Goal: Book appointment/travel/reservation

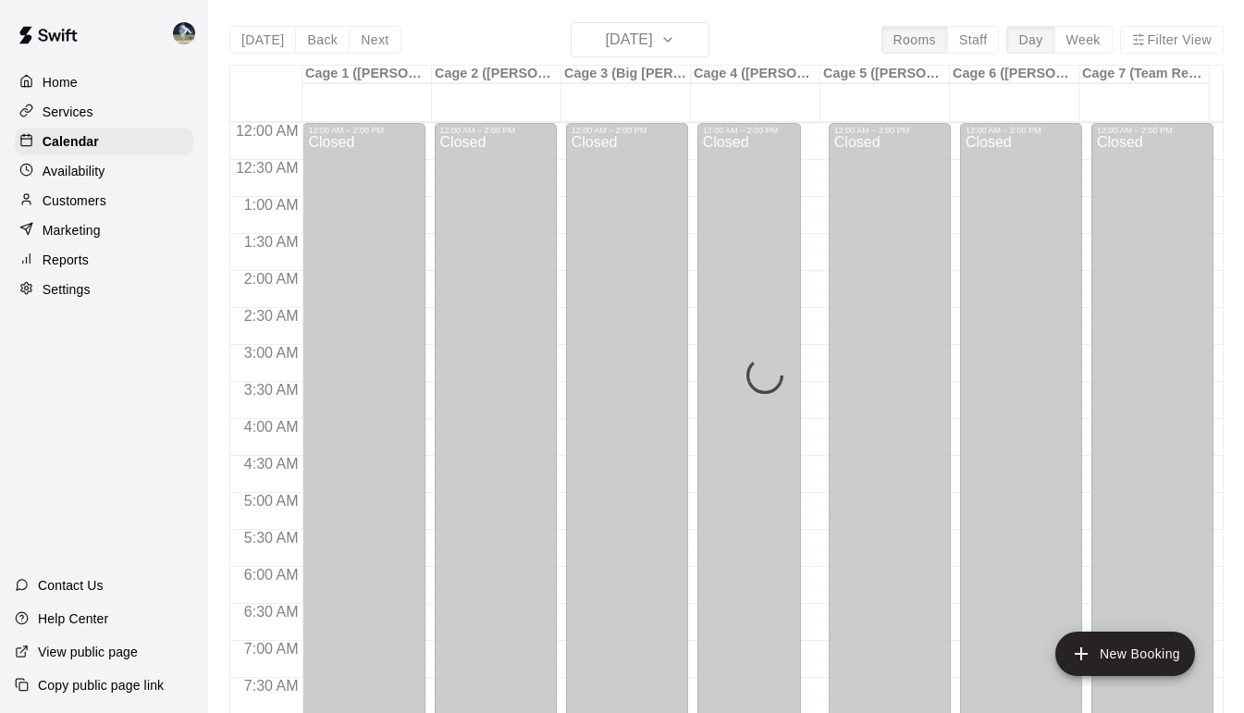
scroll to position [929, 0]
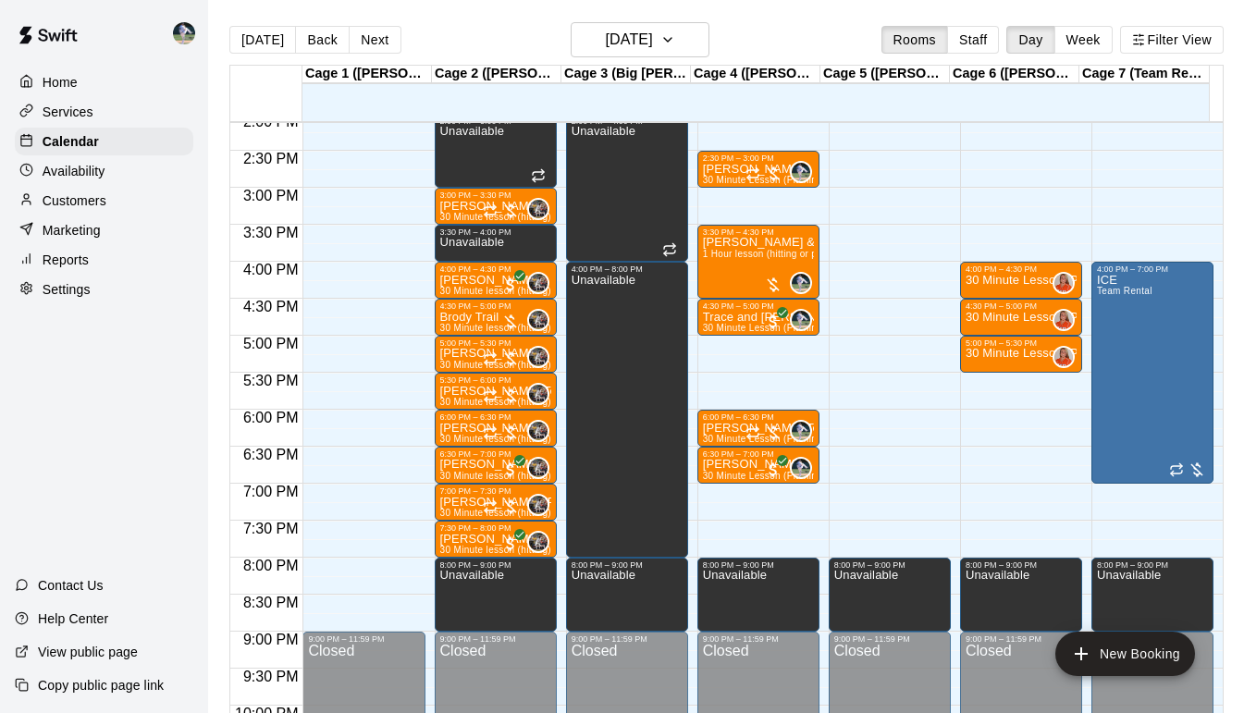
scroll to position [1046, 0]
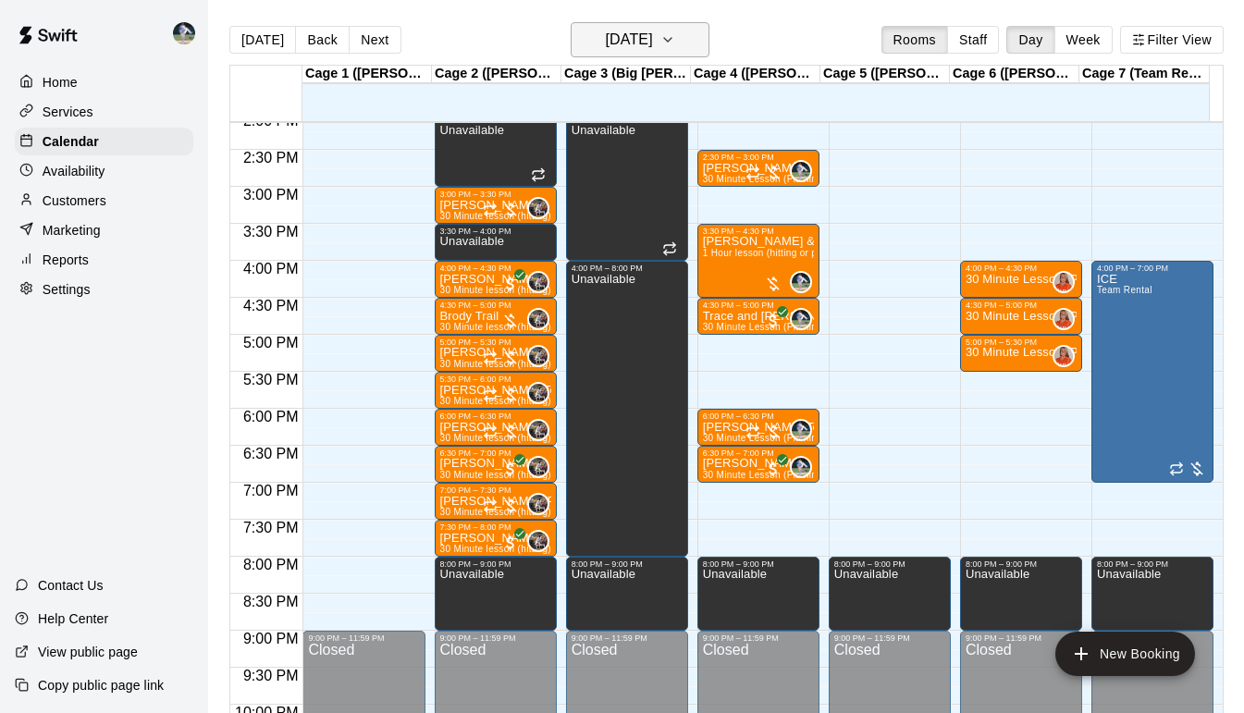
click at [682, 34] on button "[DATE]" at bounding box center [640, 39] width 139 height 35
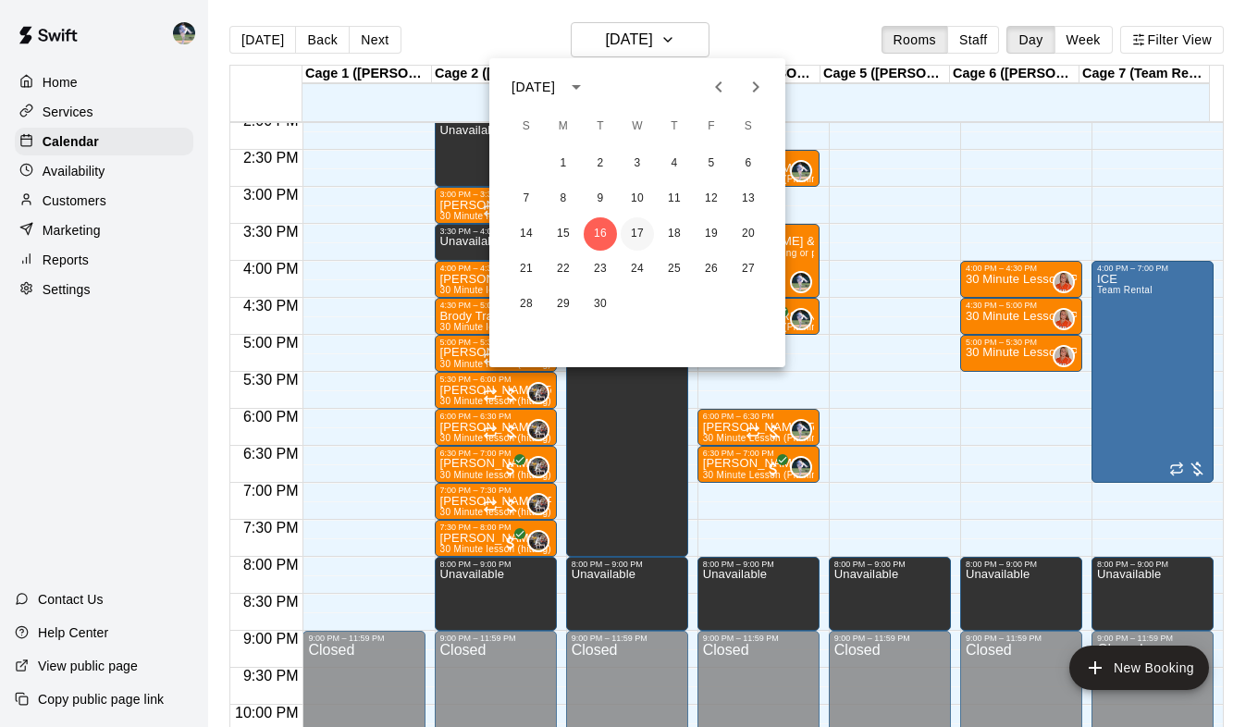
click at [637, 220] on button "17" at bounding box center [637, 233] width 33 height 33
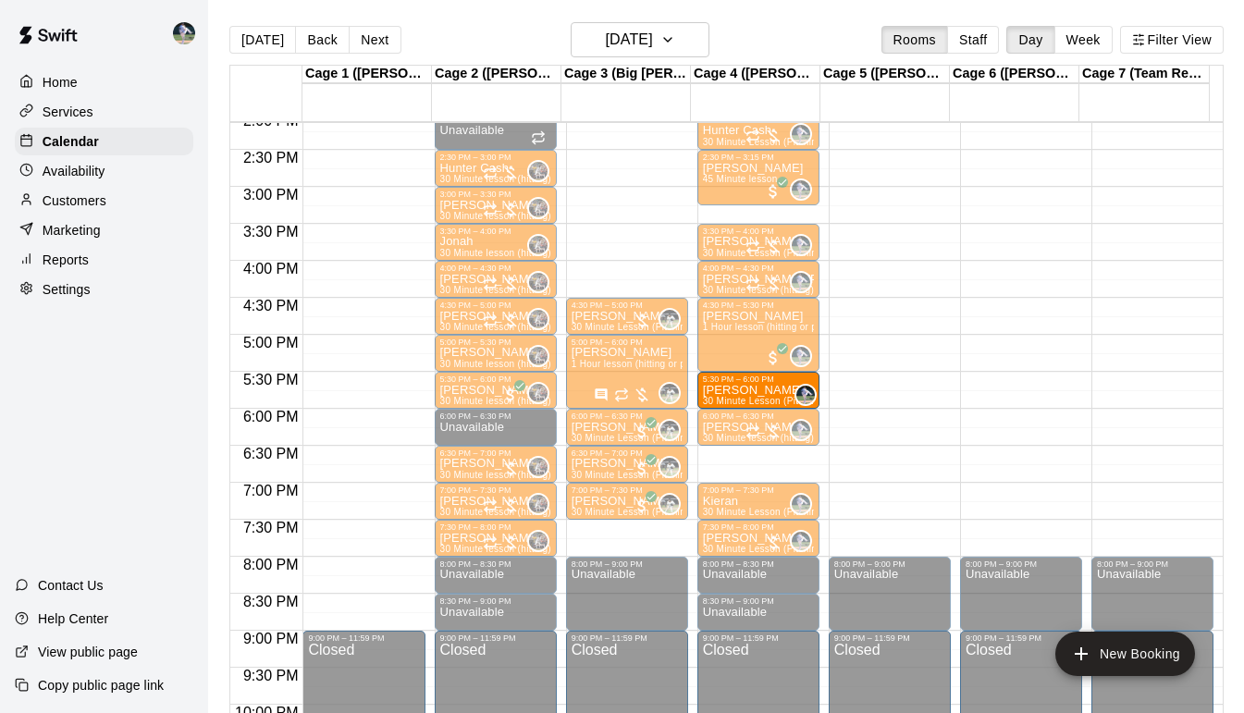
drag, startPoint x: 743, startPoint y: 465, endPoint x: 743, endPoint y: 400, distance: 65.7
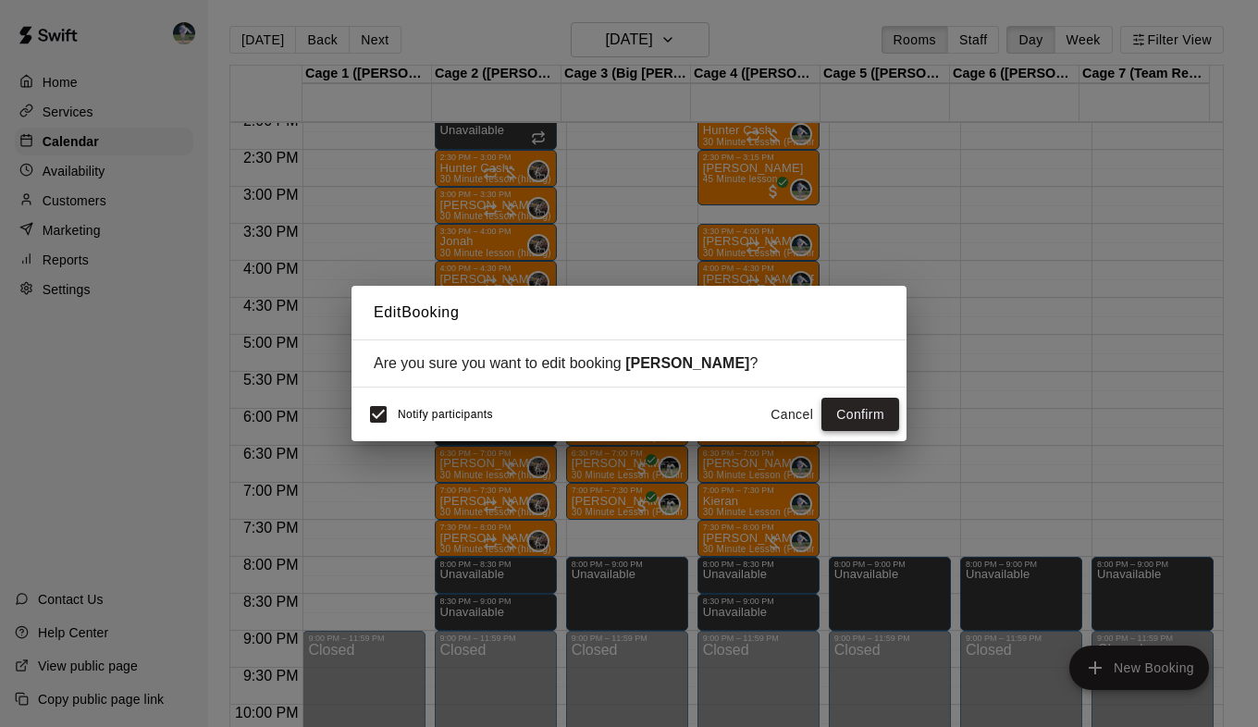
click at [841, 413] on button "Confirm" at bounding box center [861, 415] width 78 height 34
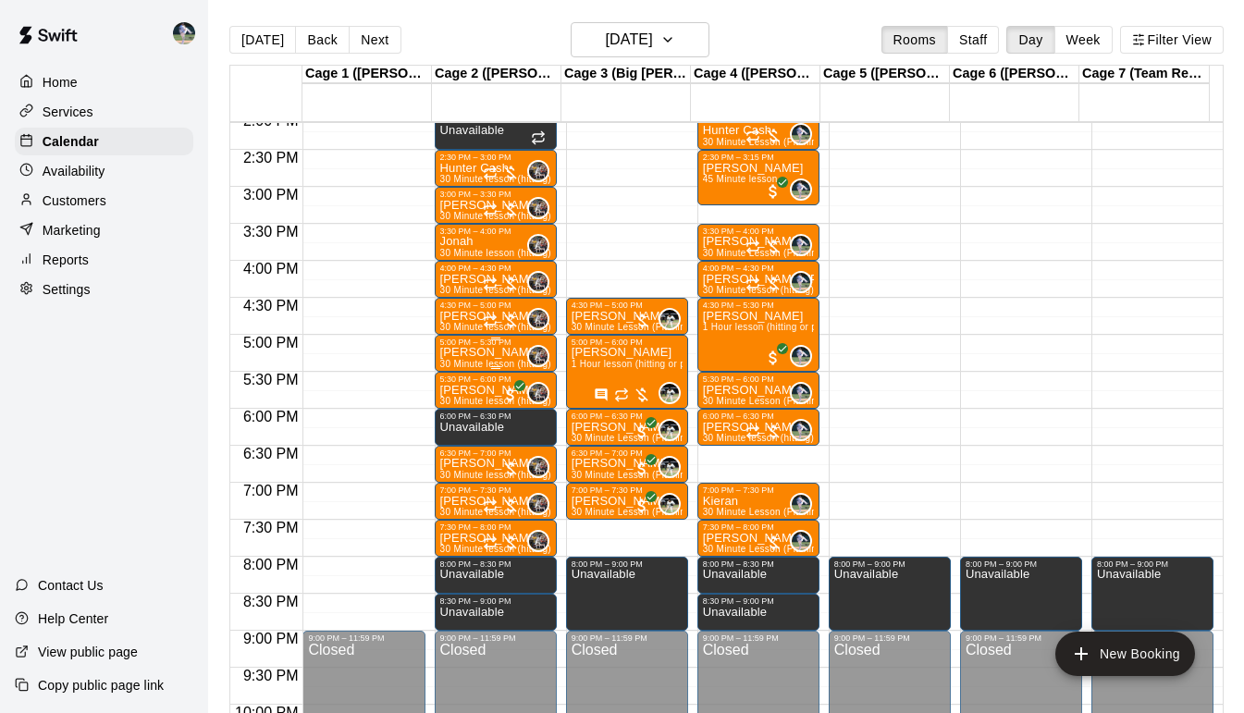
click at [459, 347] on div "5:00 PM – 5:30 PM" at bounding box center [495, 342] width 111 height 9
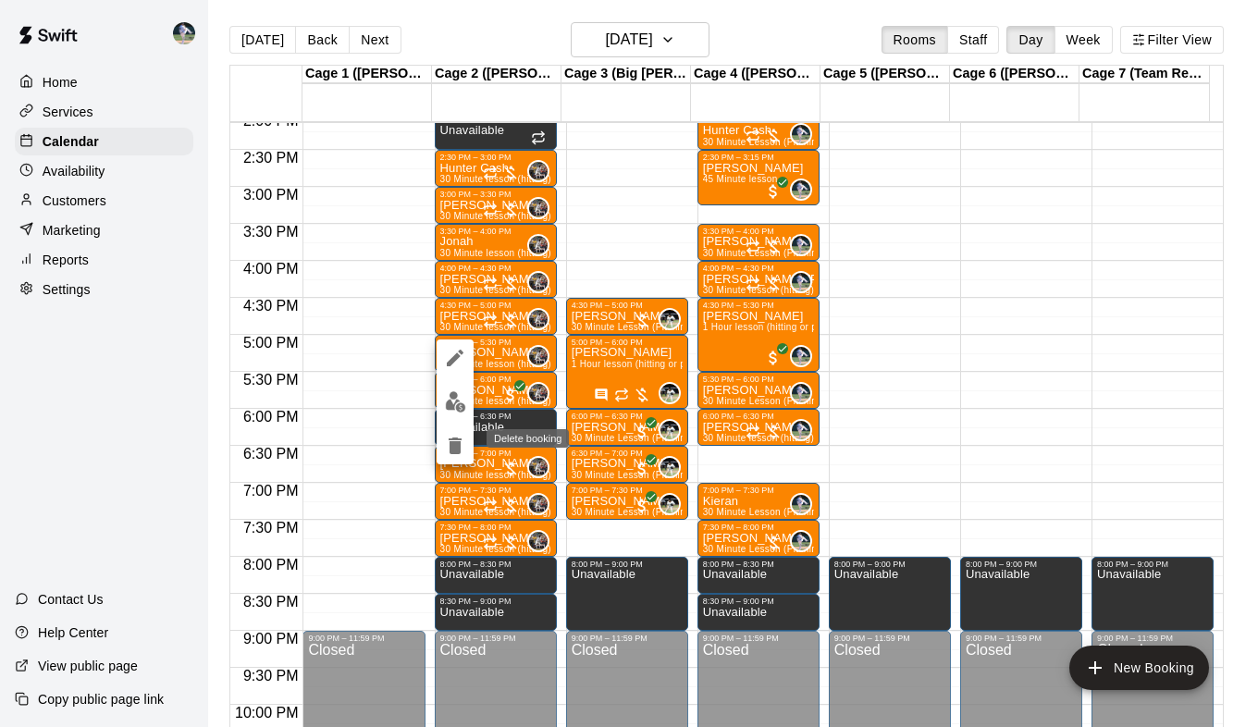
click at [452, 443] on icon "delete" at bounding box center [455, 446] width 13 height 17
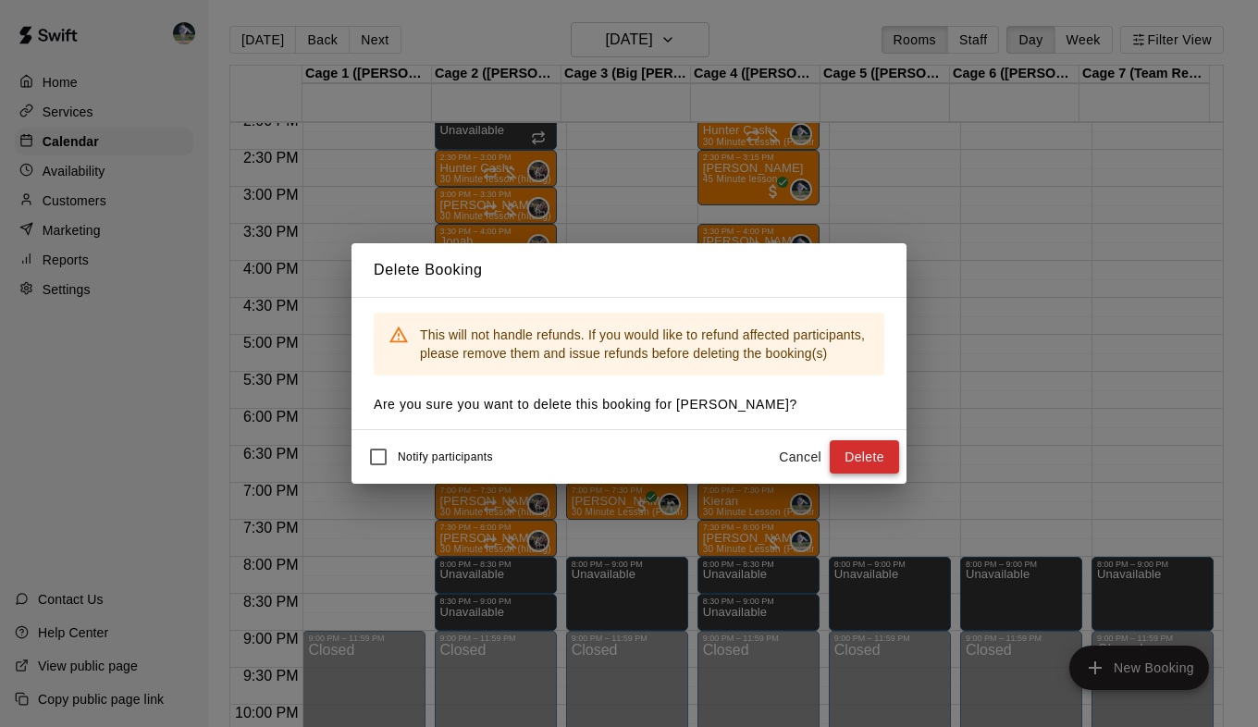
click at [851, 455] on button "Delete" at bounding box center [864, 457] width 69 height 34
